Goal: Subscribe to service/newsletter

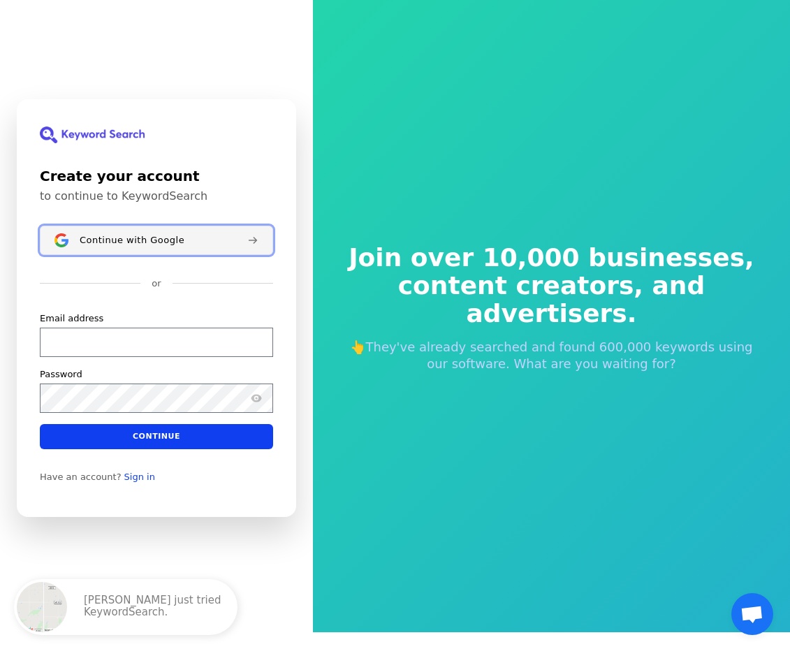
click at [163, 237] on span "Continue with Google" at bounding box center [132, 239] width 105 height 11
